Goal: Task Accomplishment & Management: Complete application form

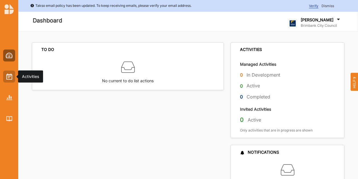
click at [13, 75] on div at bounding box center [9, 77] width 12 height 12
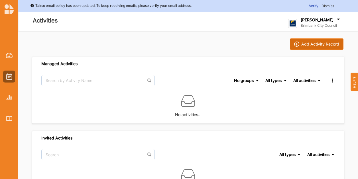
click at [306, 42] on div "Add Activity Record" at bounding box center [320, 44] width 38 height 5
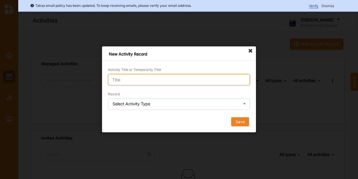
click at [181, 79] on input "Activity Title or Temporarily Title" at bounding box center [179, 79] width 142 height 11
type input "LAD [GEOGRAPHIC_DATA] Gardening Events"
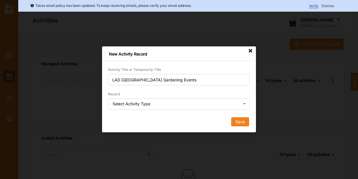
click at [246, 102] on icon at bounding box center [244, 104] width 9 height 11
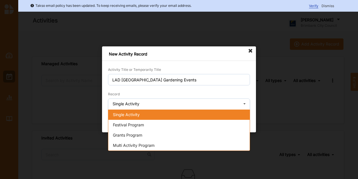
click at [133, 112] on div "Single Activity" at bounding box center [178, 115] width 141 height 10
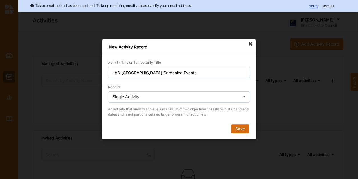
click at [236, 128] on button "Save" at bounding box center [240, 129] width 18 height 9
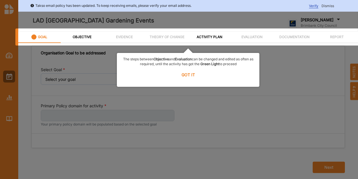
click at [186, 75] on label "GOT IT" at bounding box center [187, 74] width 135 height 13
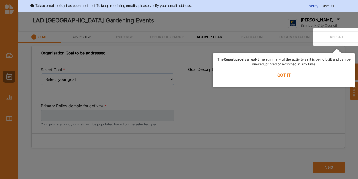
click at [286, 76] on label "GOT IT" at bounding box center [283, 75] width 135 height 13
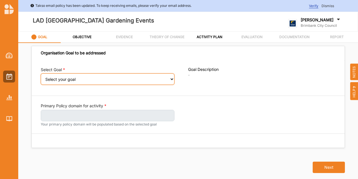
click at [170, 79] on select "Select your goal People: Social connection and wellbeing People: Healthy active…" at bounding box center [108, 78] width 134 height 11
select select "382"
click at [41, 77] on select "Select your goal People: Social connection and wellbeing People: Healthy active…" at bounding box center [108, 78] width 134 height 11
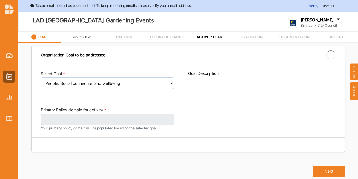
select select "382"
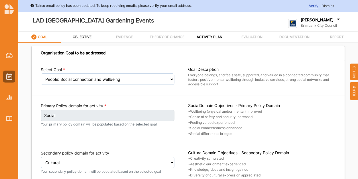
click at [136, 98] on div "Select Goal Select your goal People: Social connection and wellbeing People: He…" at bounding box center [188, 125] width 313 height 130
click at [146, 97] on div "Select Goal Select your goal People: Social connection and wellbeing People: He…" at bounding box center [188, 125] width 313 height 130
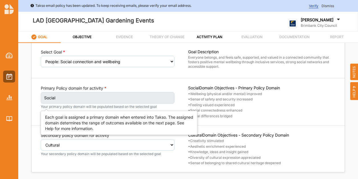
scroll to position [18, 0]
click at [124, 100] on label "Social" at bounding box center [108, 97] width 134 height 11
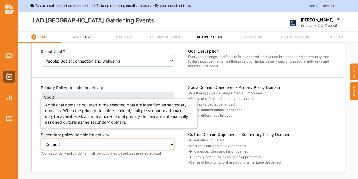
click at [117, 147] on select "Select secondary policy domain No second domain for this activity Cultural Soci…" at bounding box center [108, 144] width 134 height 11
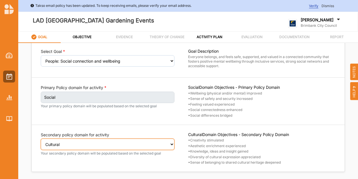
click at [41, 139] on select "Select secondary policy domain No second domain for this activity Cultural Soci…" at bounding box center [108, 144] width 134 height 11
select select "1"
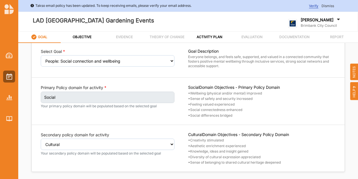
click at [169, 78] on div "Select Goal Select your goal People: Social connection and wellbeing People: He…" at bounding box center [188, 107] width 313 height 130
click at [81, 37] on label "OBJECTIVE" at bounding box center [82, 37] width 19 height 5
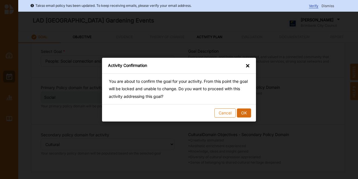
click at [245, 112] on button "OK" at bounding box center [244, 112] width 14 height 9
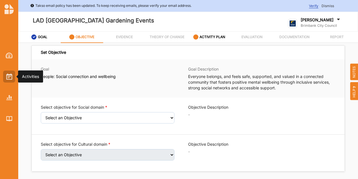
click at [9, 78] on img at bounding box center [9, 76] width 6 height 6
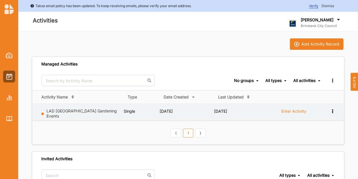
click at [333, 112] on icon at bounding box center [332, 111] width 5 height 4
click at [317, 150] on div "Remove" at bounding box center [317, 152] width 25 height 4
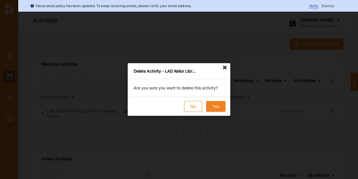
click at [212, 105] on button "Yes" at bounding box center [215, 106] width 19 height 11
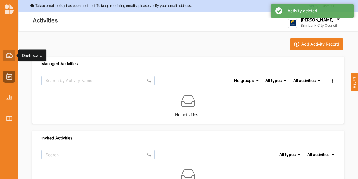
click at [7, 57] on img at bounding box center [9, 56] width 7 height 6
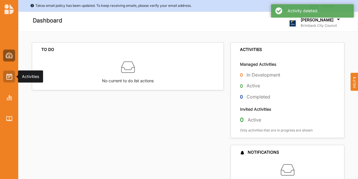
click at [12, 77] on img at bounding box center [9, 76] width 6 height 6
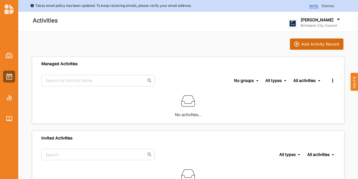
click at [316, 46] on div "Add Activity Record" at bounding box center [320, 44] width 38 height 5
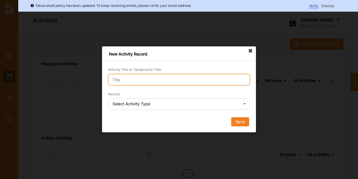
click at [137, 81] on input "Activity Title or Temporarily Title" at bounding box center [179, 79] width 142 height 11
type input "LAD = KEL Gardening Events"
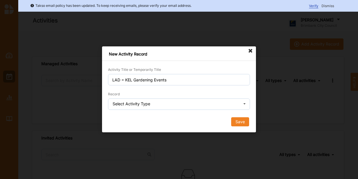
click at [140, 104] on div "Select Activity Type" at bounding box center [132, 104] width 38 height 4
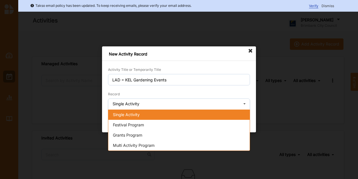
click at [135, 116] on span "Single Activity" at bounding box center [126, 114] width 27 height 5
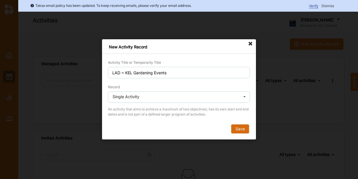
click at [244, 127] on button "Save" at bounding box center [240, 129] width 18 height 9
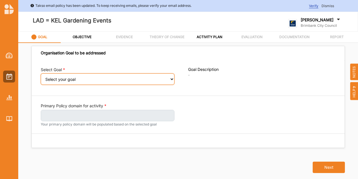
click at [118, 83] on select "Select your goal People: Social connection and wellbeing People: Healthy active…" at bounding box center [108, 78] width 134 height 11
select select "382"
click at [41, 77] on select "Select your goal People: Social connection and wellbeing People: Healthy active…" at bounding box center [108, 78] width 134 height 11
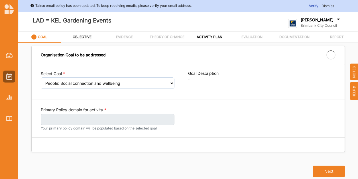
select select "382"
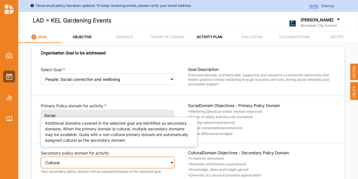
click at [81, 165] on select "Select secondary policy domain No second domain for this activity Cultural Soci…" at bounding box center [108, 162] width 134 height 11
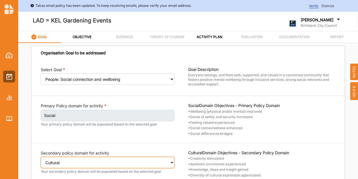
select select "2"
click at [41, 160] on select "Select secondary policy domain No second domain for this activity Cultural Soci…" at bounding box center [108, 162] width 134 height 11
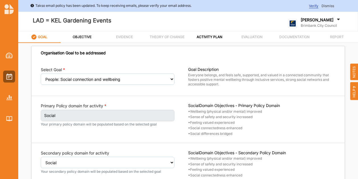
click at [85, 38] on label "OBJECTIVE" at bounding box center [82, 37] width 19 height 5
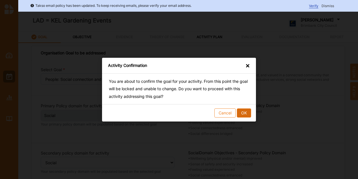
click at [247, 110] on button "OK" at bounding box center [244, 112] width 14 height 9
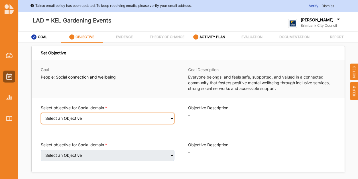
click at [125, 118] on select "Select an Objective Wellbeing (physical and/or mental) improved Sense of safety…" at bounding box center [108, 118] width 134 height 11
click at [41, 117] on select "Select an Objective Wellbeing (physical and/or mental) improved Sense of safety…" at bounding box center [108, 118] width 134 height 11
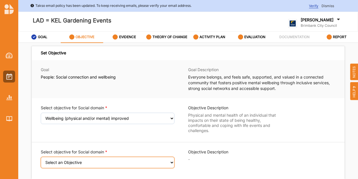
click at [114, 164] on select "Select an Objective Sense of safety and security increased Feeling valued exper…" at bounding box center [108, 162] width 134 height 11
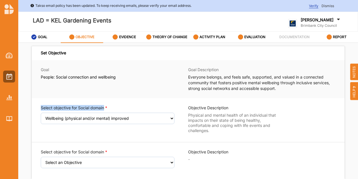
drag, startPoint x: 131, startPoint y: 99, endPoint x: 123, endPoint y: 118, distance: 20.5
click at [123, 118] on div "Select objective for Social domain Select an Objective Wellbeing (physical and/…" at bounding box center [188, 138] width 313 height 81
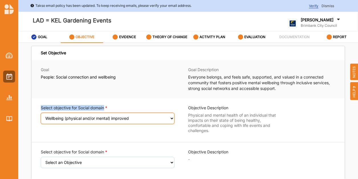
click at [123, 118] on select "Select an Objective Wellbeing (physical and/or mental) improved Sense of safety…" at bounding box center [108, 118] width 134 height 11
select select "9"
click at [41, 117] on select "Select an Objective Wellbeing (physical and/or mental) improved Sense of safety…" at bounding box center [108, 118] width 134 height 11
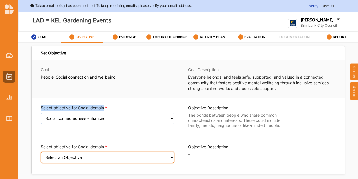
click at [103, 154] on select "Select an Objective Wellbeing (physical and/or mental) improved Sense of safety…" at bounding box center [108, 157] width 134 height 11
select select "6"
click at [41, 155] on select "Select an Objective Wellbeing (physical and/or mental) improved Sense of safety…" at bounding box center [108, 157] width 134 height 11
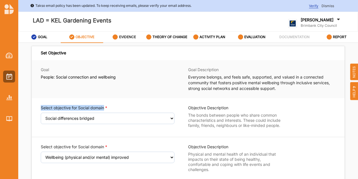
click at [128, 37] on label "EVIDENCE" at bounding box center [127, 37] width 17 height 5
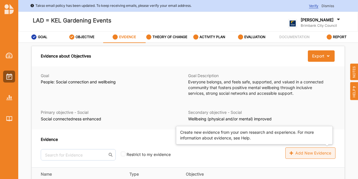
click at [316, 150] on div "Add New Evidence" at bounding box center [310, 153] width 50 height 11
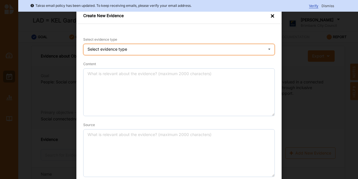
click at [266, 49] on icon at bounding box center [269, 49] width 9 height 11
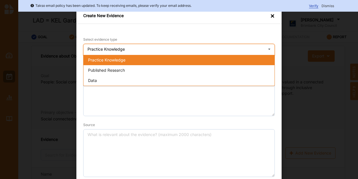
click at [265, 58] on div "Practice Knowledge" at bounding box center [178, 60] width 191 height 10
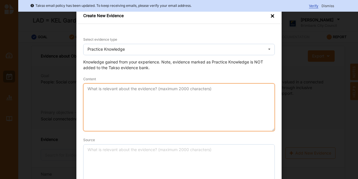
click at [189, 91] on textarea "Content" at bounding box center [178, 107] width 191 height 48
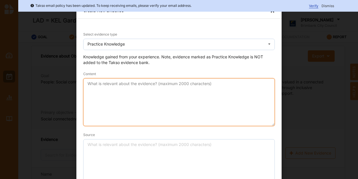
scroll to position [5, 0]
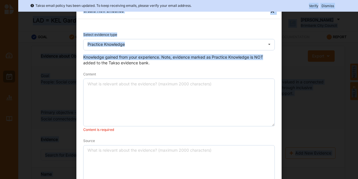
drag, startPoint x: 273, startPoint y: 11, endPoint x: 355, endPoint y: 55, distance: 92.5
click at [355, 55] on body "Takso email policy has been updated. To keep receiving emails, please verify yo…" at bounding box center [179, 89] width 358 height 179
click at [271, 13] on div "×" at bounding box center [272, 11] width 5 height 7
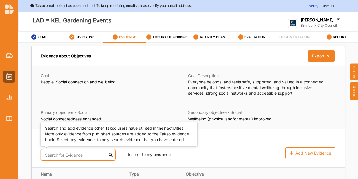
click at [60, 157] on input "text" at bounding box center [78, 154] width 75 height 11
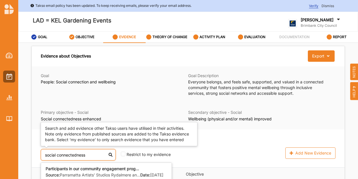
click at [104, 154] on input "social connectedness" at bounding box center [78, 154] width 75 height 11
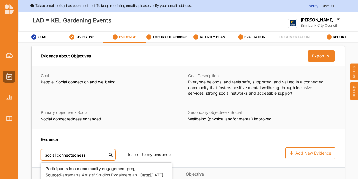
type input "social connectedness"
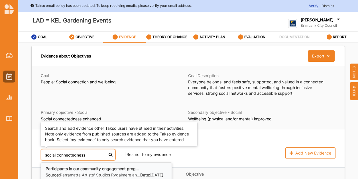
click at [114, 170] on b "Participants in our community engagement prog..." at bounding box center [92, 168] width 93 height 5
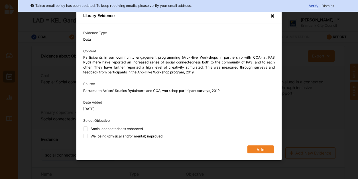
click at [114, 170] on div "Library Evidence × Evidence Type Data Content Participants in our community eng…" at bounding box center [179, 89] width 358 height 179
click at [272, 16] on div "×" at bounding box center [272, 16] width 5 height 7
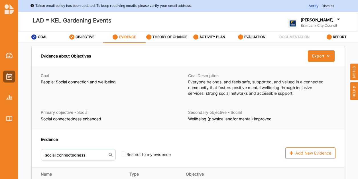
click at [178, 36] on label "THEORY OF CHANGE" at bounding box center [169, 37] width 35 height 5
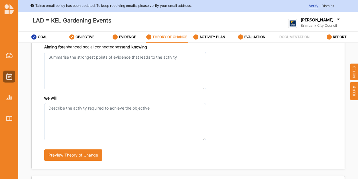
scroll to position [43, 0]
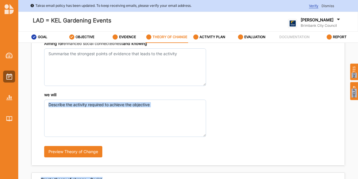
drag, startPoint x: 357, startPoint y: 72, endPoint x: 353, endPoint y: 108, distance: 35.5
click at [353, 108] on div "Takso email policy has been updated. To keep receiving emails, please verify yo…" at bounding box center [179, 108] width 358 height 216
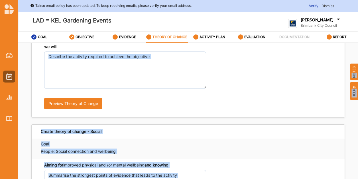
scroll to position [93, 0]
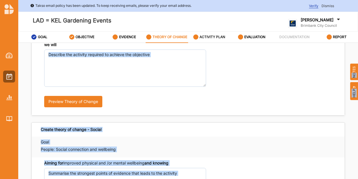
click at [211, 35] on label "ACTIVITY PLAN" at bounding box center [212, 37] width 26 height 5
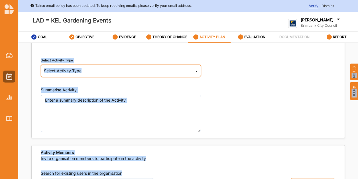
click at [176, 72] on div "Select Activity Type Cultural infrastructure development Acquisitions and Commi…" at bounding box center [121, 71] width 160 height 13
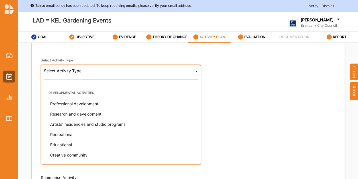
scroll to position [145, 0]
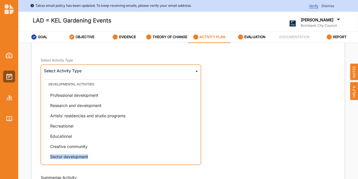
drag, startPoint x: 197, startPoint y: 147, endPoint x: 196, endPoint y: 152, distance: 4.6
click at [196, 152] on div "Select Activity Type Cultural infrastructure development Acquisitions and Commi…" at bounding box center [121, 115] width 160 height 100
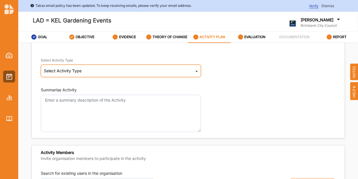
click at [195, 70] on icon at bounding box center [196, 72] width 2 height 11
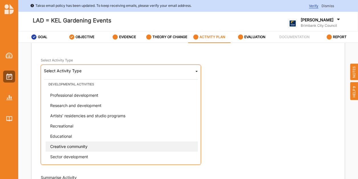
click at [65, 148] on span "Creative community" at bounding box center [68, 146] width 37 height 5
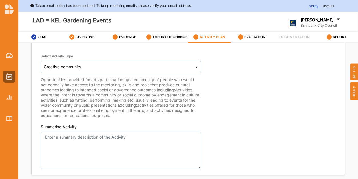
scroll to position [93, 0]
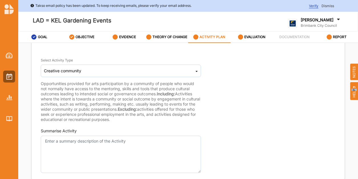
drag, startPoint x: 357, startPoint y: 80, endPoint x: 357, endPoint y: 91, distance: 10.8
click at [357, 91] on div "HELP NOTES" at bounding box center [354, 81] width 8 height 38
drag, startPoint x: 357, startPoint y: 95, endPoint x: 355, endPoint y: 124, distance: 28.8
click at [355, 124] on div "Takso email policy has been updated. To keep receiving emails, please verify yo…" at bounding box center [179, 108] width 358 height 216
click at [240, 100] on div "Select Activity Type Creative community Cultural infrastructure development Acq…" at bounding box center [188, 87] width 295 height 71
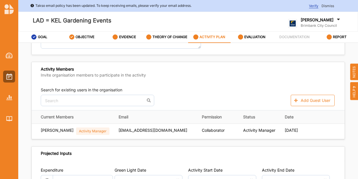
scroll to position [218, 0]
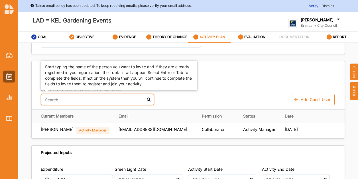
click at [121, 99] on input "text" at bounding box center [97, 99] width 113 height 11
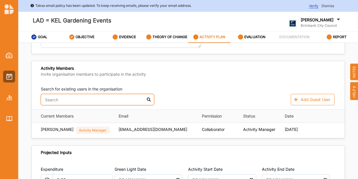
type input "r"
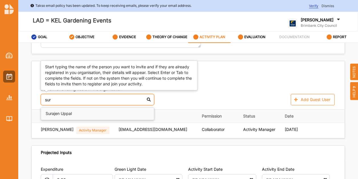
click at [65, 115] on div "Surajen Uppal" at bounding box center [97, 114] width 113 height 12
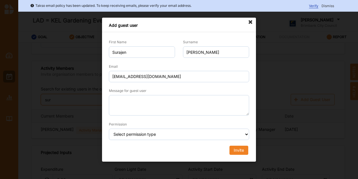
type input "sur"
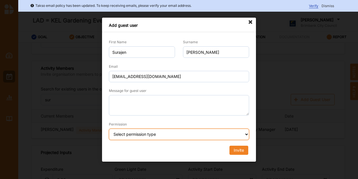
click at [205, 134] on select "Select permission type Collaborator Documentor Report Only Custom" at bounding box center [179, 134] width 140 height 11
select select "collaborator"
click at [109, 129] on select "Select permission type Collaborator Documentor Report Only Custom" at bounding box center [179, 134] width 140 height 11
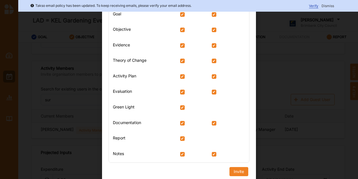
scroll to position [144, 0]
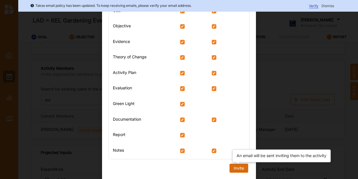
click at [235, 168] on div "Invite" at bounding box center [239, 168] width 10 height 5
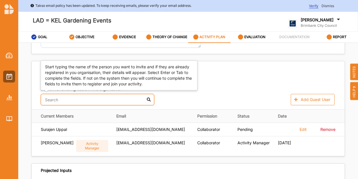
click at [107, 99] on input "text" at bounding box center [97, 99] width 113 height 11
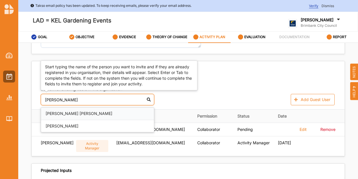
click at [76, 111] on div "[PERSON_NAME] [PERSON_NAME]" at bounding box center [97, 114] width 113 height 13
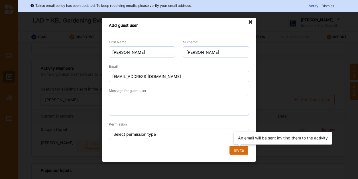
type input "[PERSON_NAME]"
click at [238, 149] on div "Invite" at bounding box center [239, 150] width 10 height 5
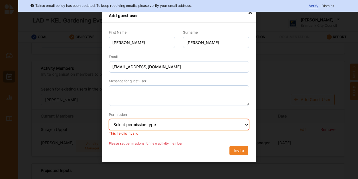
click at [226, 126] on select "Select permission type Collaborator Documentor Report Only Custom" at bounding box center [179, 124] width 140 height 11
select select "collaborator"
click at [109, 119] on select "Select permission type Collaborator Documentor Report Only Custom" at bounding box center [179, 124] width 140 height 11
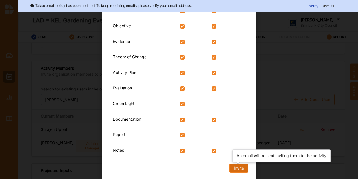
click at [236, 169] on div "Invite" at bounding box center [239, 168] width 10 height 5
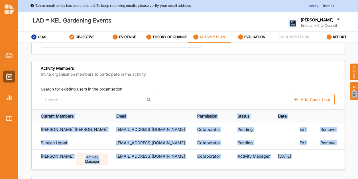
drag, startPoint x: 357, startPoint y: 91, endPoint x: 356, endPoint y: 103, distance: 11.7
click at [356, 103] on div "Takso email policy has been updated. To keep receiving emails, please verify yo…" at bounding box center [179, 108] width 358 height 216
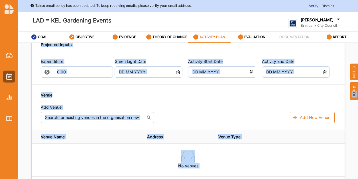
scroll to position [359, 0]
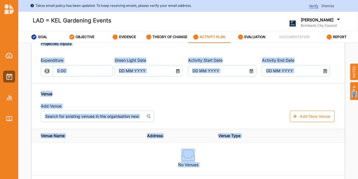
click at [136, 83] on div "Expenditure 0.00 Green Light Date Activity Start Date Activity End Date Venue A…" at bounding box center [188, 136] width 313 height 170
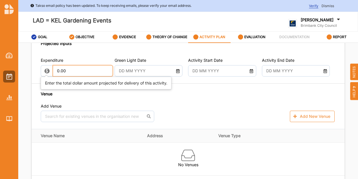
click at [72, 71] on input "0.00" at bounding box center [83, 70] width 60 height 11
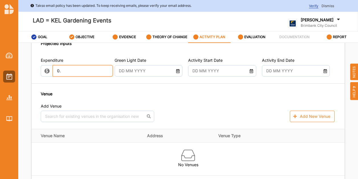
type input "0"
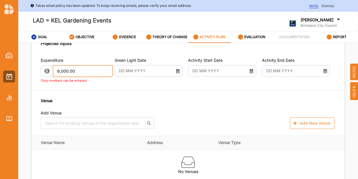
type input "6,000.00"
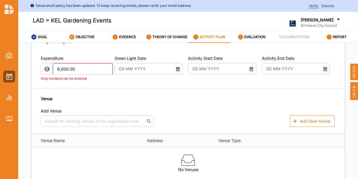
click at [130, 67] on input "text" at bounding box center [146, 68] width 60 height 11
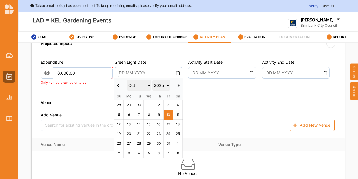
type input "-6,000.00"
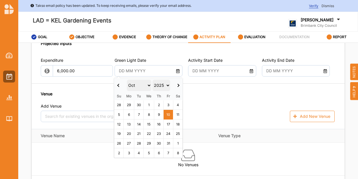
click at [117, 83] on th at bounding box center [119, 85] width 10 height 14
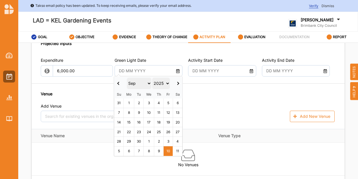
click at [179, 84] on th at bounding box center [178, 83] width 10 height 14
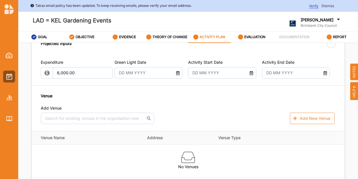
type input "[DATE]"
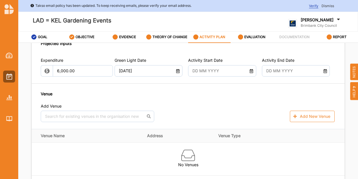
click at [219, 69] on input "text" at bounding box center [219, 70] width 60 height 11
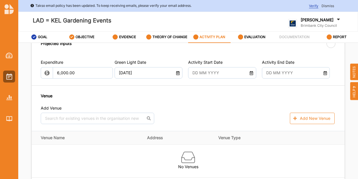
type input "[DATE]"
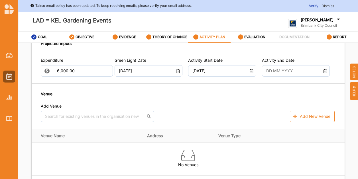
click at [323, 69] on icon at bounding box center [325, 70] width 5 height 4
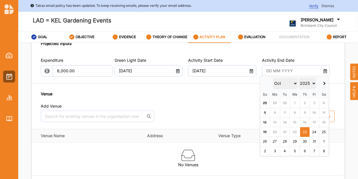
click at [324, 84] on span at bounding box center [323, 83] width 3 height 3
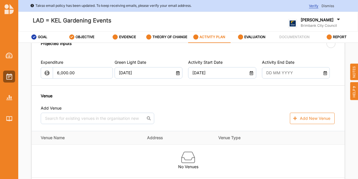
type input "[DATE]"
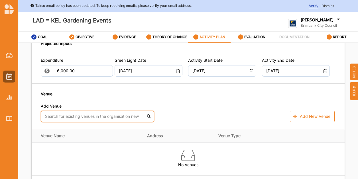
click at [92, 114] on input "text" at bounding box center [97, 116] width 113 height 11
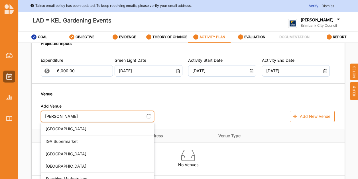
type input "keilo"
click at [76, 125] on div "[GEOGRAPHIC_DATA]" at bounding box center [97, 129] width 113 height 13
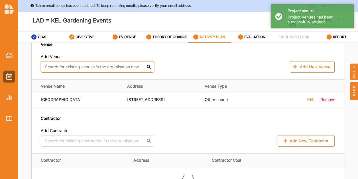
scroll to position [413, 0]
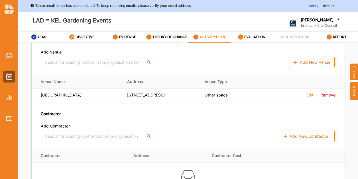
click at [292, 135] on button "Add New Contractor" at bounding box center [305, 136] width 57 height 11
select select "[GEOGRAPHIC_DATA]"
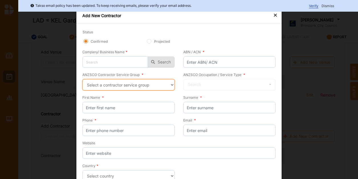
click at [171, 85] on select "Select a contractor service group Hospitality, Retail and Service Managers Spec…" at bounding box center [128, 84] width 92 height 11
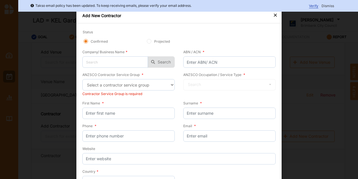
click at [217, 38] on div "Status Confirmed Projected" at bounding box center [178, 39] width 193 height 20
click at [212, 84] on input "text" at bounding box center [230, 84] width 92 height 11
click at [160, 87] on select "Select a contractor service group Hospitality, Retail and Service Managers Spec…" at bounding box center [128, 84] width 92 height 11
select select "36"
click at [82, 79] on select "Select a contractor service group Hospitality, Retail and Service Managers Spec…" at bounding box center [128, 84] width 92 height 11
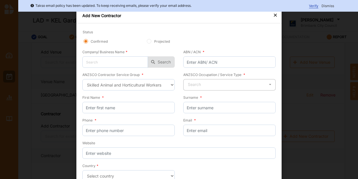
click at [191, 84] on div "Search" at bounding box center [194, 85] width 13 height 4
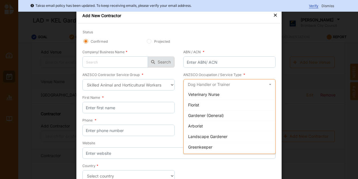
scroll to position [72, 0]
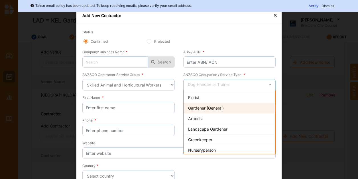
click at [206, 107] on span "Gardener (General)" at bounding box center [206, 108] width 36 height 5
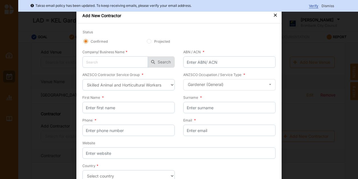
click at [274, 15] on div "×" at bounding box center [275, 14] width 5 height 7
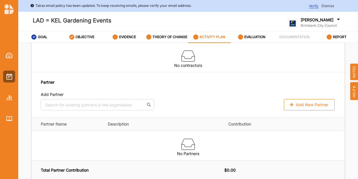
scroll to position [538, 0]
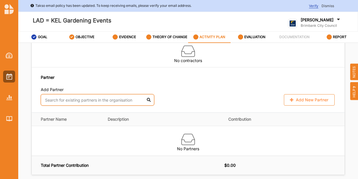
click at [130, 99] on input "text" at bounding box center [97, 99] width 113 height 11
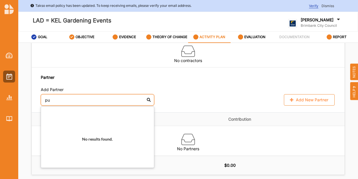
type input "p"
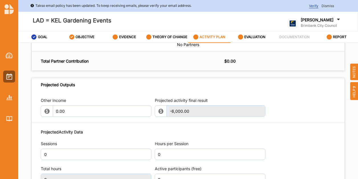
scroll to position [654, 0]
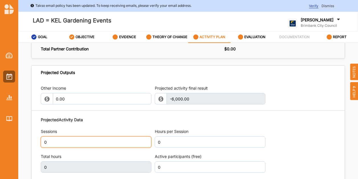
click at [114, 139] on input "0" at bounding box center [96, 141] width 111 height 11
type input "6"
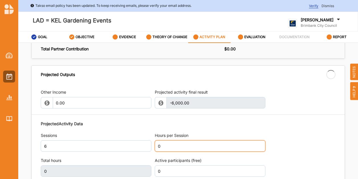
click at [173, 134] on div "Hours per Session 0" at bounding box center [210, 142] width 111 height 19
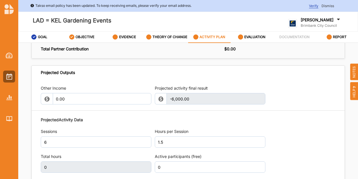
type input "1.50"
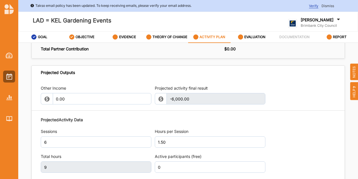
type input "9"
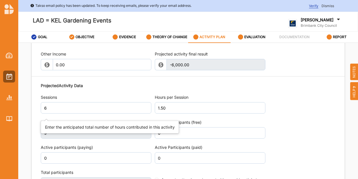
scroll to position [700, 0]
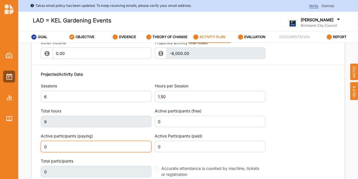
click at [96, 141] on input "0" at bounding box center [96, 146] width 111 height 11
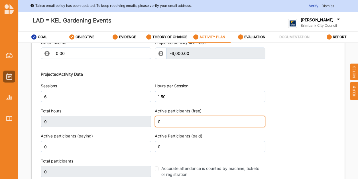
click at [179, 117] on input "0" at bounding box center [210, 121] width 111 height 11
type input "3"
type input "15"
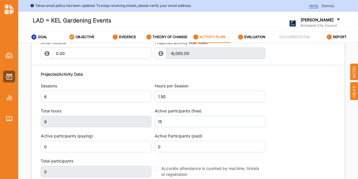
scroll to position [704, 0]
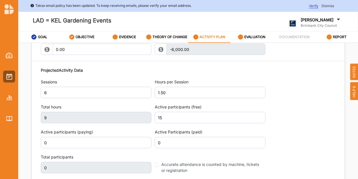
click at [261, 126] on div "Projected Activity Data Sessions 6 Hours per Session 1.50 Total hours 9 Active …" at bounding box center [188, 133] width 295 height 137
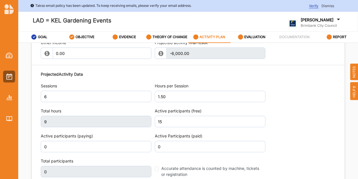
type input "15"
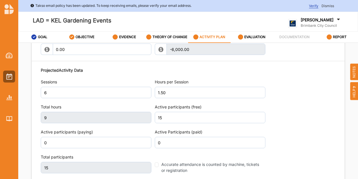
scroll to position [700, 0]
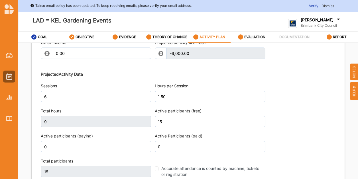
click at [246, 36] on label "EVALUATION" at bounding box center [254, 37] width 21 height 5
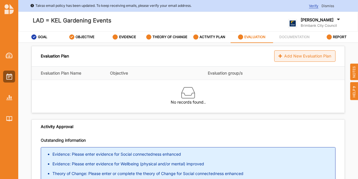
click at [304, 55] on div "Add New Evaluation Plan" at bounding box center [304, 55] width 61 height 11
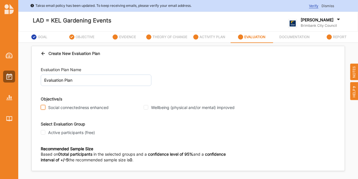
click at [45, 108] on input "Social connectedness enhanced" at bounding box center [43, 107] width 5 height 5
checkbox input "true"
click at [145, 110] on div "Wellbeing (physical and/or mental) improved" at bounding box center [193, 107] width 99 height 5
click at [147, 106] on input "Wellbeing (physical and/or mental) improved" at bounding box center [146, 107] width 5 height 5
checkbox input "true"
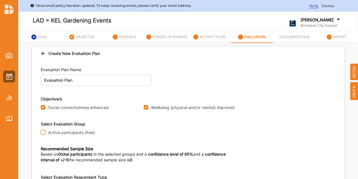
click at [45, 132] on input "Active participants (free)" at bounding box center [43, 132] width 5 height 5
checkbox input "true"
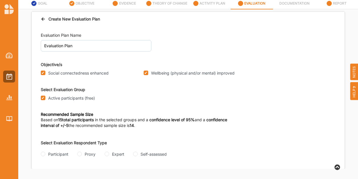
scroll to position [36, 0]
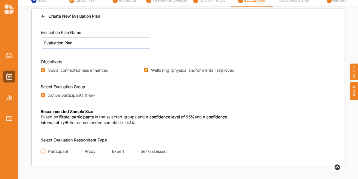
click at [42, 152] on input "Participant" at bounding box center [43, 151] width 5 height 5
radio input "true"
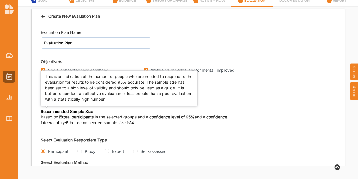
click at [77, 149] on input "Proxy" at bounding box center [79, 151] width 5 height 5
radio input "true"
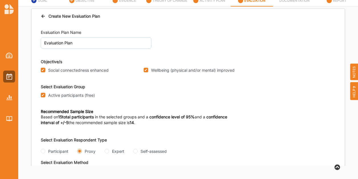
click at [41, 149] on input "Participant" at bounding box center [43, 151] width 5 height 5
radio input "true"
click at [301, 103] on div "Evaluation Plan Name Evaluation Plan Objective/s Social connectedness enhanced …" at bounding box center [188, 78] width 295 height 108
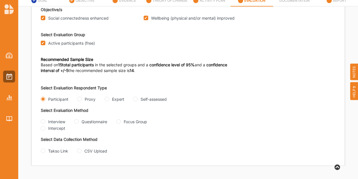
scroll to position [53, 0]
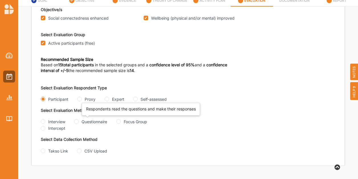
click at [88, 120] on div "Questionnaire" at bounding box center [94, 122] width 26 height 6
click at [79, 120] on input "Questionnaire" at bounding box center [76, 121] width 5 height 5
radio input "true"
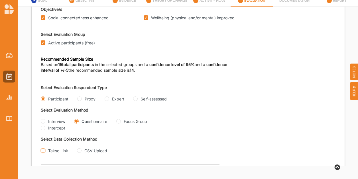
click at [44, 152] on input "Takso Link" at bounding box center [43, 150] width 5 height 5
radio input "true"
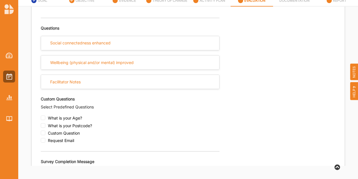
scroll to position [200, 0]
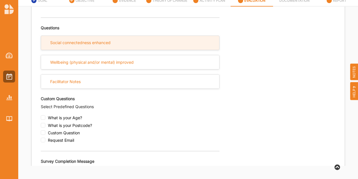
click at [102, 39] on div "Social connectedness enhanced" at bounding box center [130, 43] width 178 height 14
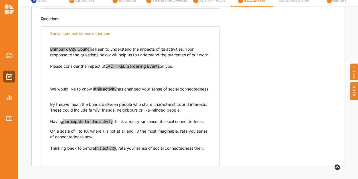
scroll to position [210, 0]
click at [127, 68] on span "LAD = KEL Gardening Events" at bounding box center [132, 65] width 54 height 5
click at [219, 45] on div "Select Evaluation Respondent Type Participant Proxy Expert Self-assessed Select…" at bounding box center [188, 130] width 295 height 414
click at [145, 68] on span "this gardening events" at bounding box center [125, 65] width 40 height 5
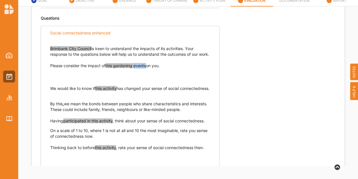
click at [145, 68] on span "this gardening events" at bounding box center [125, 65] width 40 height 5
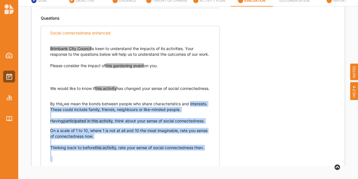
drag, startPoint x: 356, startPoint y: 97, endPoint x: 356, endPoint y: 113, distance: 16.0
click at [356, 113] on div "Takso email policy has been updated. To keep receiving emails, please verify yo…" at bounding box center [179, 72] width 358 height 216
click at [107, 138] on div "Having participated in this activity , think about your sense of social connect…" at bounding box center [130, 128] width 160 height 21
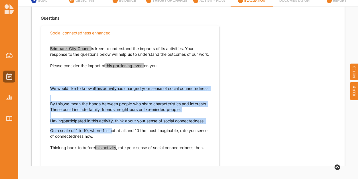
drag, startPoint x: 113, startPoint y: 129, endPoint x: 112, endPoint y: 136, distance: 6.9
click at [112, 136] on div "Brimbank City Council is keen to understand the impacts of its activities. Your…" at bounding box center [130, 101] width 160 height 122
click at [112, 124] on p "Having participated in this activity , think about your sense of social connect…" at bounding box center [130, 121] width 160 height 6
click at [114, 124] on p "Having participated in this activity , think about your sense of social connect…" at bounding box center [130, 121] width 160 height 6
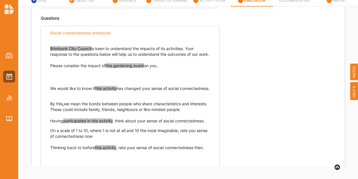
click at [107, 123] on span "participated in this activity" at bounding box center [87, 120] width 49 height 5
click at [117, 91] on span "this activity" at bounding box center [105, 88] width 21 height 5
click at [116, 150] on span "this activity" at bounding box center [105, 147] width 21 height 5
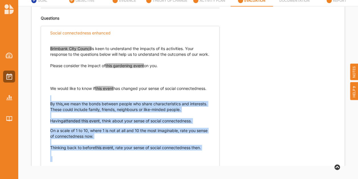
drag, startPoint x: 356, startPoint y: 98, endPoint x: 356, endPoint y: 109, distance: 11.4
click at [356, 109] on div "Takso email policy has been updated. To keep receiving emails, please verify yo…" at bounding box center [179, 72] width 358 height 216
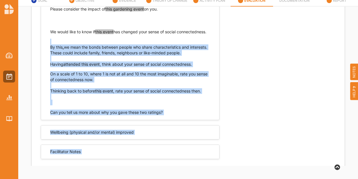
scroll to position [285, 0]
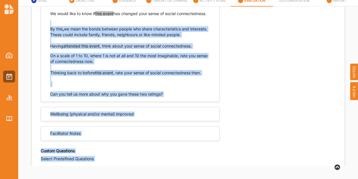
click at [239, 90] on div "Select Evaluation Respondent Type Participant Proxy Expert Self-assessed Select…" at bounding box center [188, 55] width 295 height 414
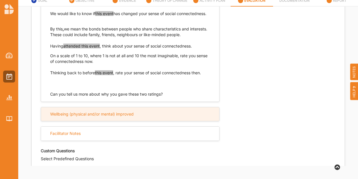
click at [119, 117] on div "Wellbeing (physical and/or mental) improved" at bounding box center [91, 114] width 83 height 5
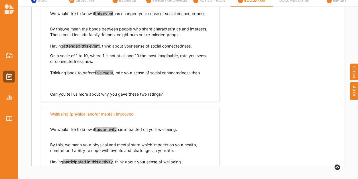
click at [116, 132] on span "this activity" at bounding box center [105, 129] width 21 height 5
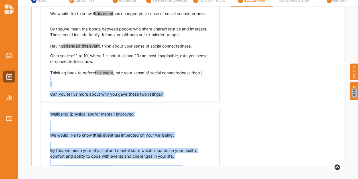
drag, startPoint x: 357, startPoint y: 80, endPoint x: 358, endPoint y: 91, distance: 11.1
click at [357, 91] on html "Takso email policy has been updated. To keep receiving emails, please verify yo…" at bounding box center [179, 53] width 358 height 179
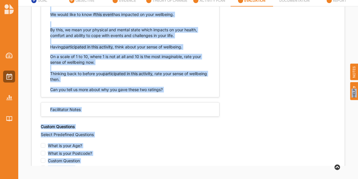
scroll to position [408, 0]
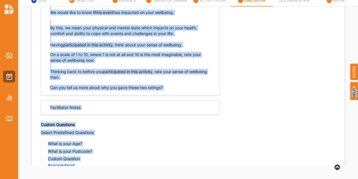
click at [212, 70] on div "We would like to know if this event has impacted on your wellbeing. By this, we…" at bounding box center [130, 44] width 178 height 92
drag, startPoint x: 212, startPoint y: 70, endPoint x: 278, endPoint y: 54, distance: 67.5
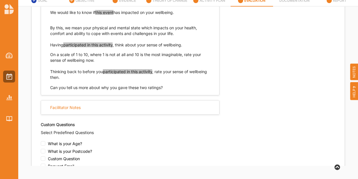
click at [112, 47] on span "participated in this activity" at bounding box center [87, 44] width 49 height 5
click at [153, 80] on p "Thinking back to before you participated in this activity , rate your sense of …" at bounding box center [130, 74] width 160 height 11
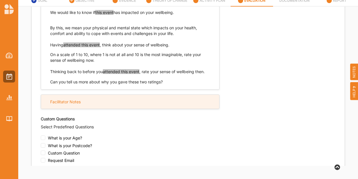
click at [96, 109] on div "Facilitator Notes" at bounding box center [130, 102] width 178 height 14
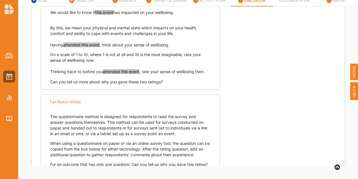
click at [237, 89] on div "Select Evaluation Respondent Type Participant Proxy Expert Self-assessed Select…" at bounding box center [188, 61] width 295 height 671
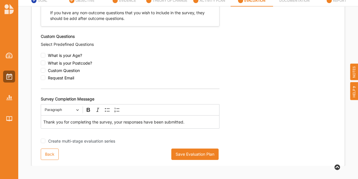
scroll to position [677, 0]
click at [177, 152] on button "Save Evaluation Plan" at bounding box center [194, 153] width 47 height 11
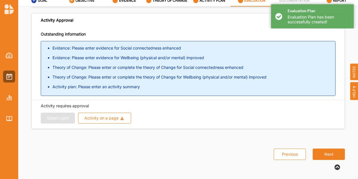
scroll to position [77, 0]
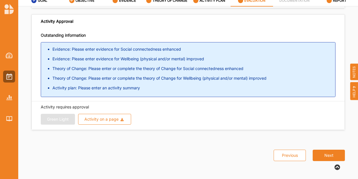
click at [34, 145] on div "Previous Next" at bounding box center [188, 151] width 320 height 31
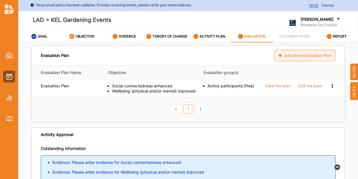
scroll to position [0, 0]
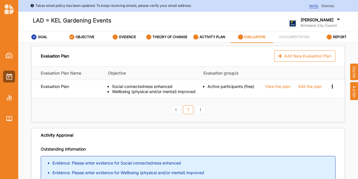
click at [326, 22] on label "[PERSON_NAME]" at bounding box center [317, 19] width 33 height 5
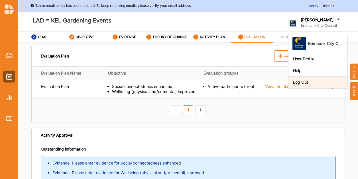
click at [309, 83] on div "Log Out" at bounding box center [318, 82] width 50 height 5
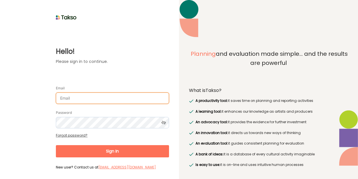
click at [91, 98] on input "Email" at bounding box center [112, 98] width 113 height 11
type input "[EMAIL_ADDRESS][PERSON_NAME][DOMAIN_NAME]"
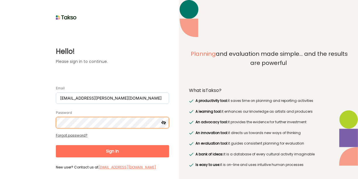
click at [56, 145] on button "Sign In" at bounding box center [112, 151] width 113 height 12
